Goal: Information Seeking & Learning: Learn about a topic

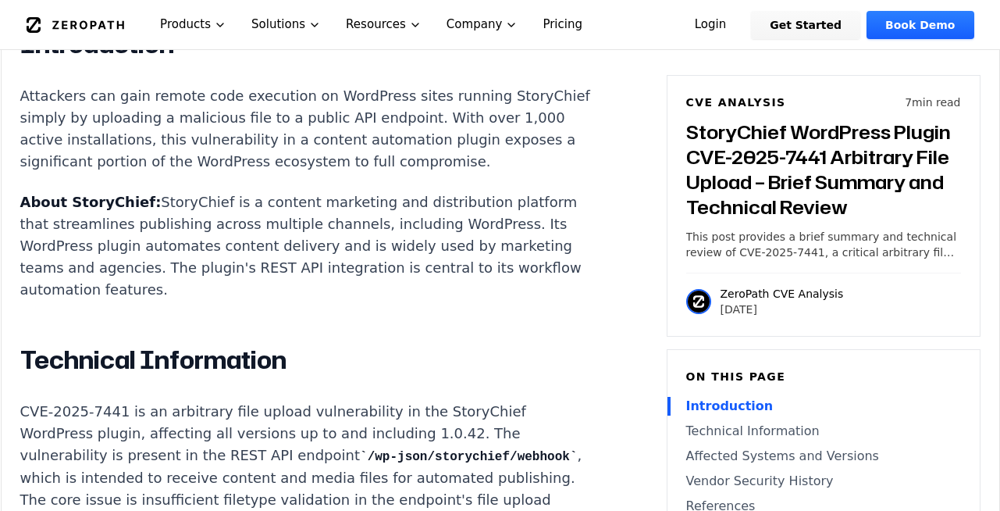
scroll to position [1218, 0]
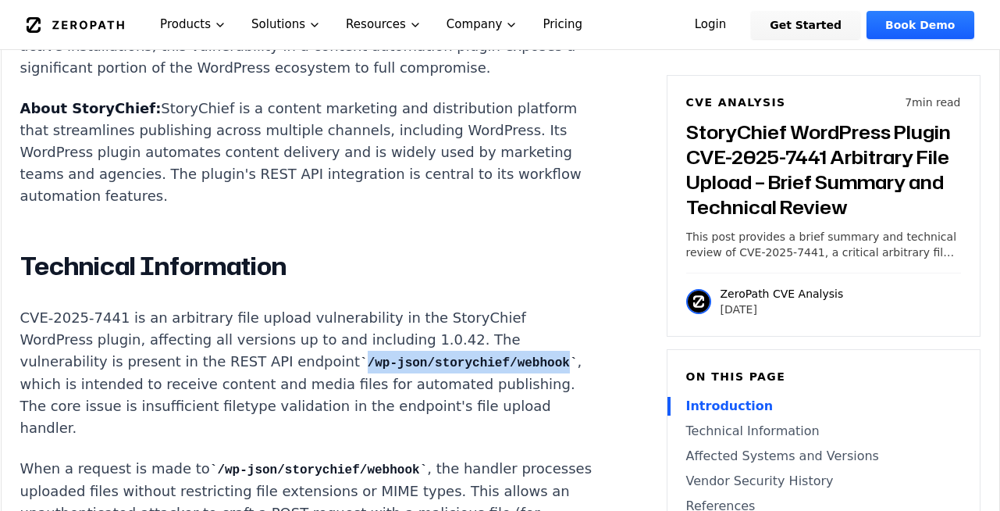
drag, startPoint x: 340, startPoint y: 356, endPoint x: 189, endPoint y: 379, distance: 153.2
click at [360, 370] on code "/wp-json/storychief/webhook" at bounding box center [468, 363] width 217 height 14
drag, startPoint x: 189, startPoint y: 378, endPoint x: 139, endPoint y: 387, distance: 50.7
copy code "/wp-json/storychief/webhook"
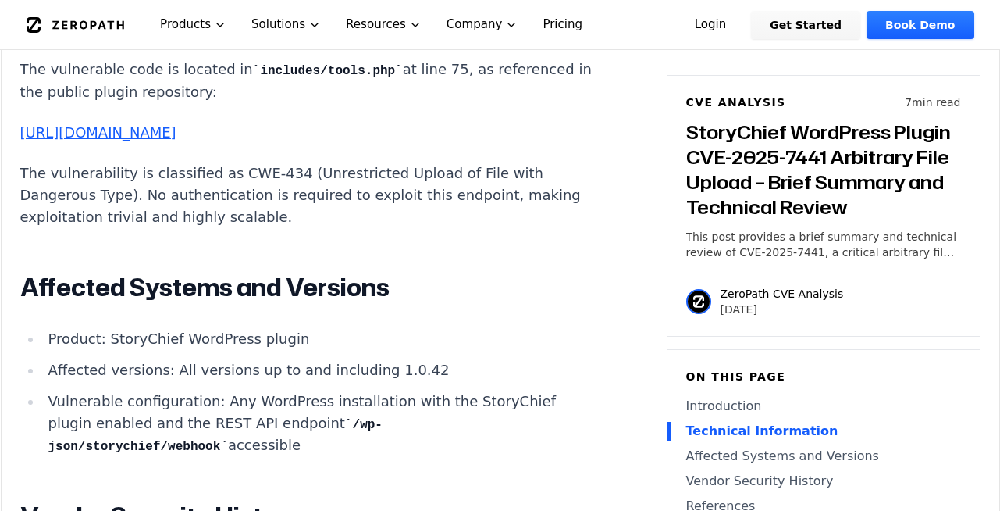
scroll to position [1785, 0]
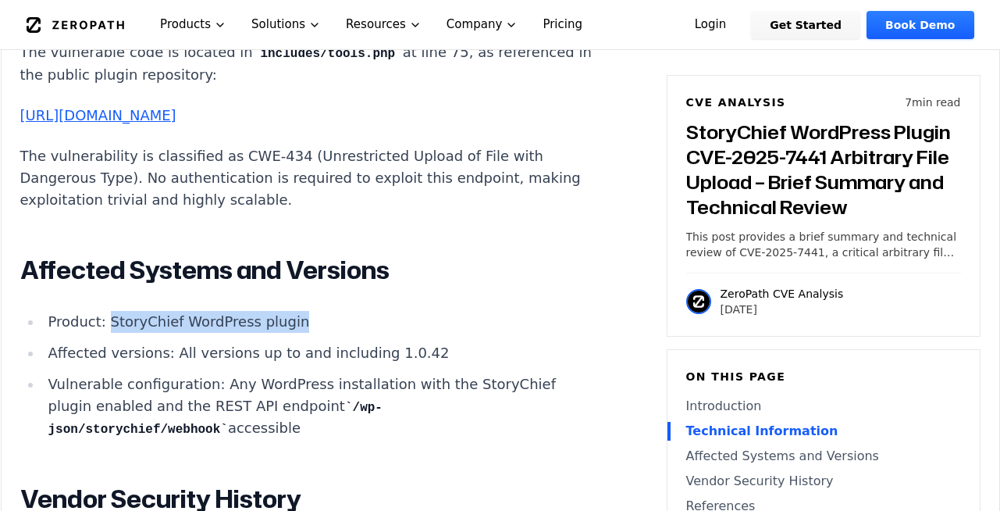
drag, startPoint x: 106, startPoint y: 348, endPoint x: 290, endPoint y: 357, distance: 183.7
click at [290, 333] on li "Product: StoryChief WordPress plugin" at bounding box center [321, 322] width 559 height 22
copy li "StoryChief WordPress plugin"
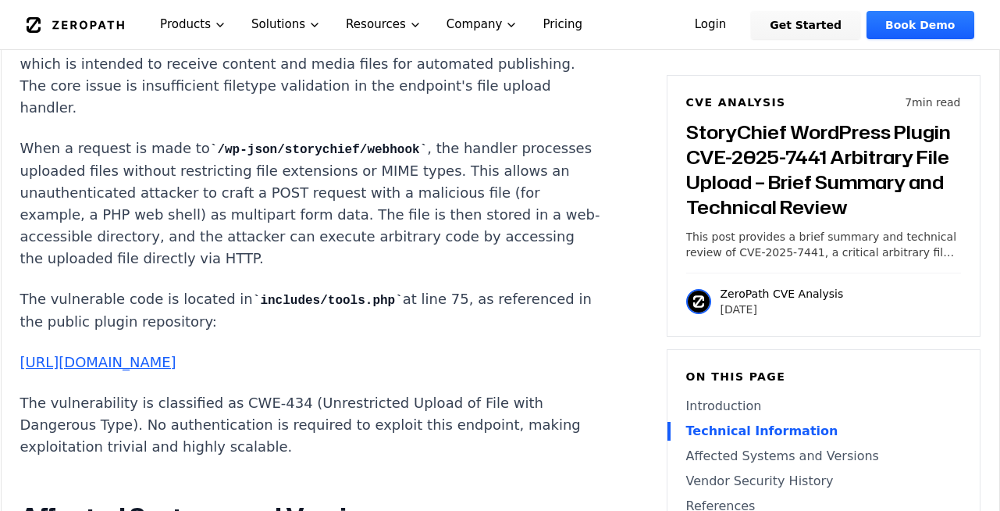
scroll to position [1504, 0]
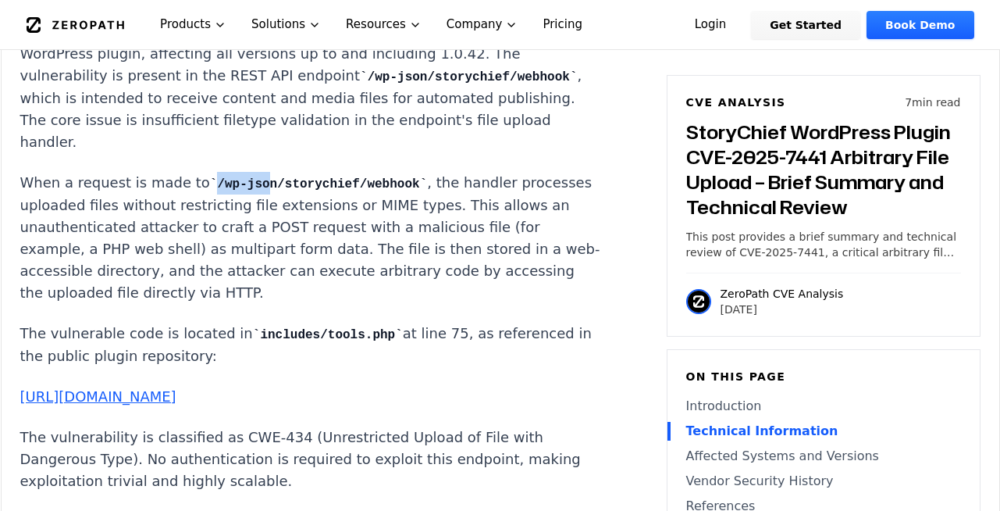
drag, startPoint x: 200, startPoint y: 183, endPoint x: 250, endPoint y: 180, distance: 50.1
click at [250, 180] on code "/wp-json/storychief/webhook" at bounding box center [318, 184] width 217 height 14
click at [362, 183] on code "/wp-json/storychief/webhook" at bounding box center [318, 184] width 217 height 14
drag, startPoint x: 402, startPoint y: 182, endPoint x: 195, endPoint y: 194, distance: 207.3
click at [195, 194] on p "When a request is made to /wp-json/storychief/webhook , the handler processes u…" at bounding box center [310, 238] width 581 height 132
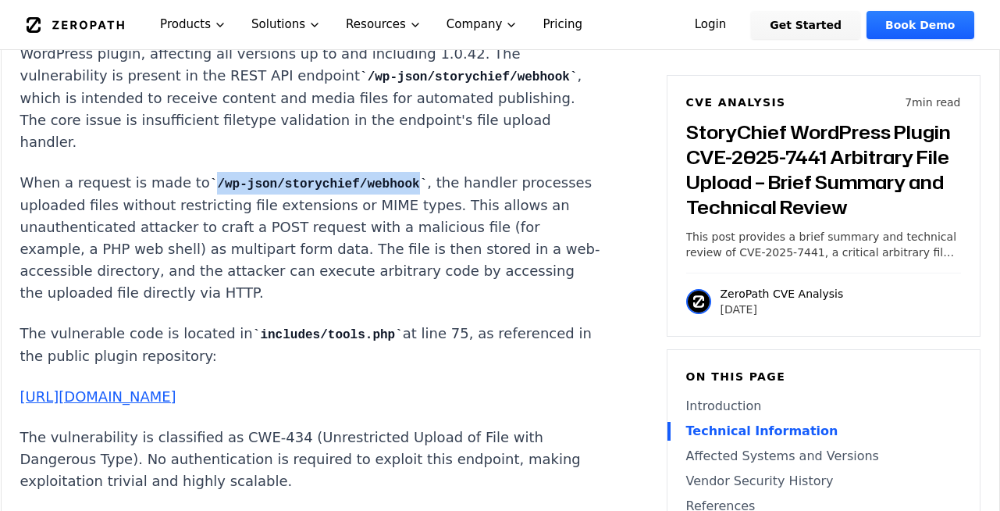
copy code "/wp-json/storychief/webhook"
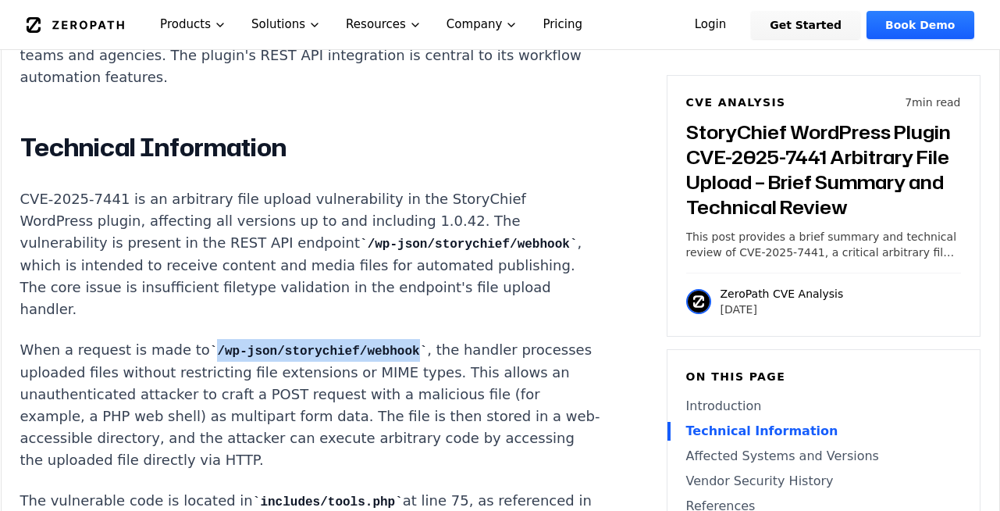
scroll to position [1316, 0]
